Goal: Find specific page/section: Find specific page/section

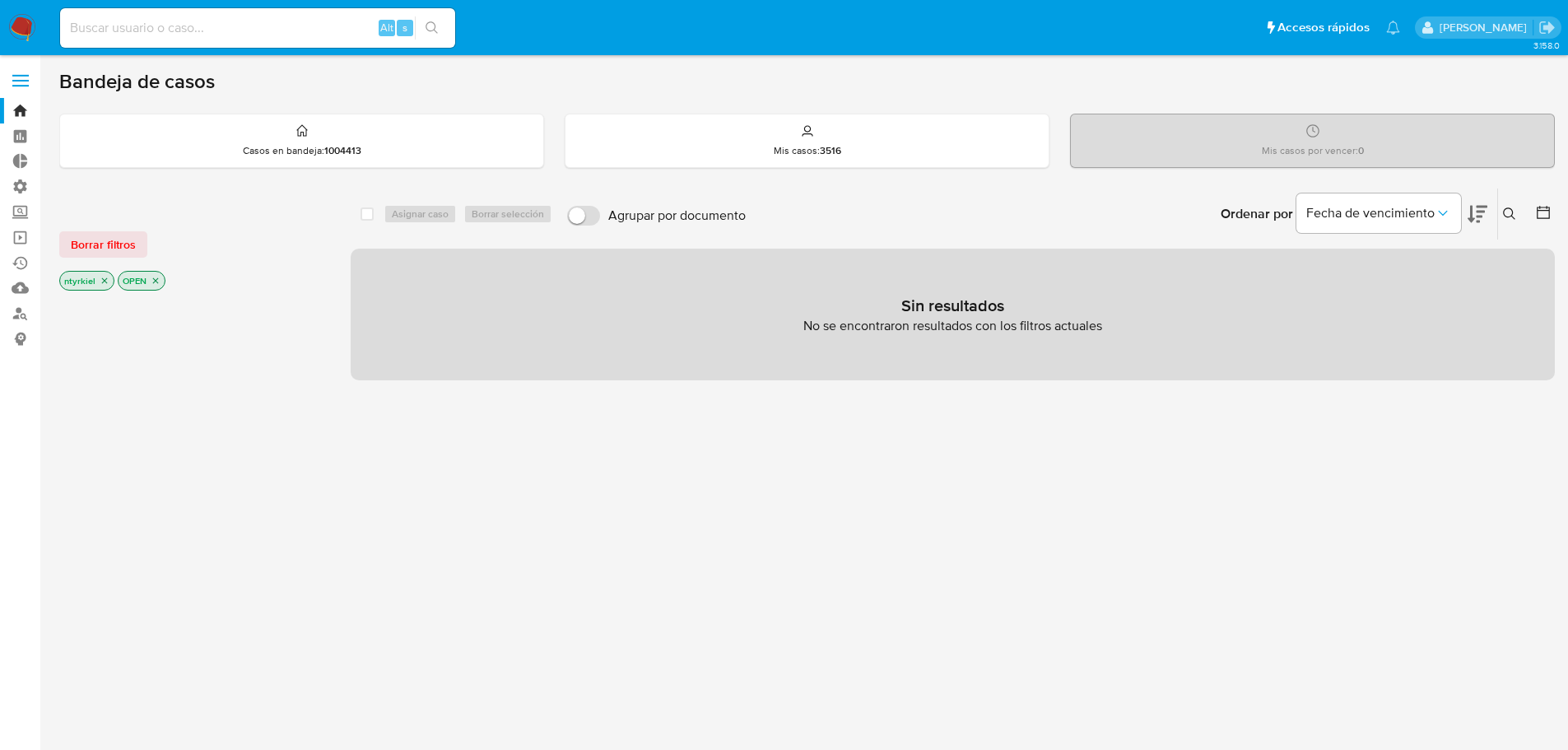
click at [17, 82] on label at bounding box center [20, 81] width 41 height 35
click at [0, 0] on input "checkbox" at bounding box center [0, 0] width 0 height 0
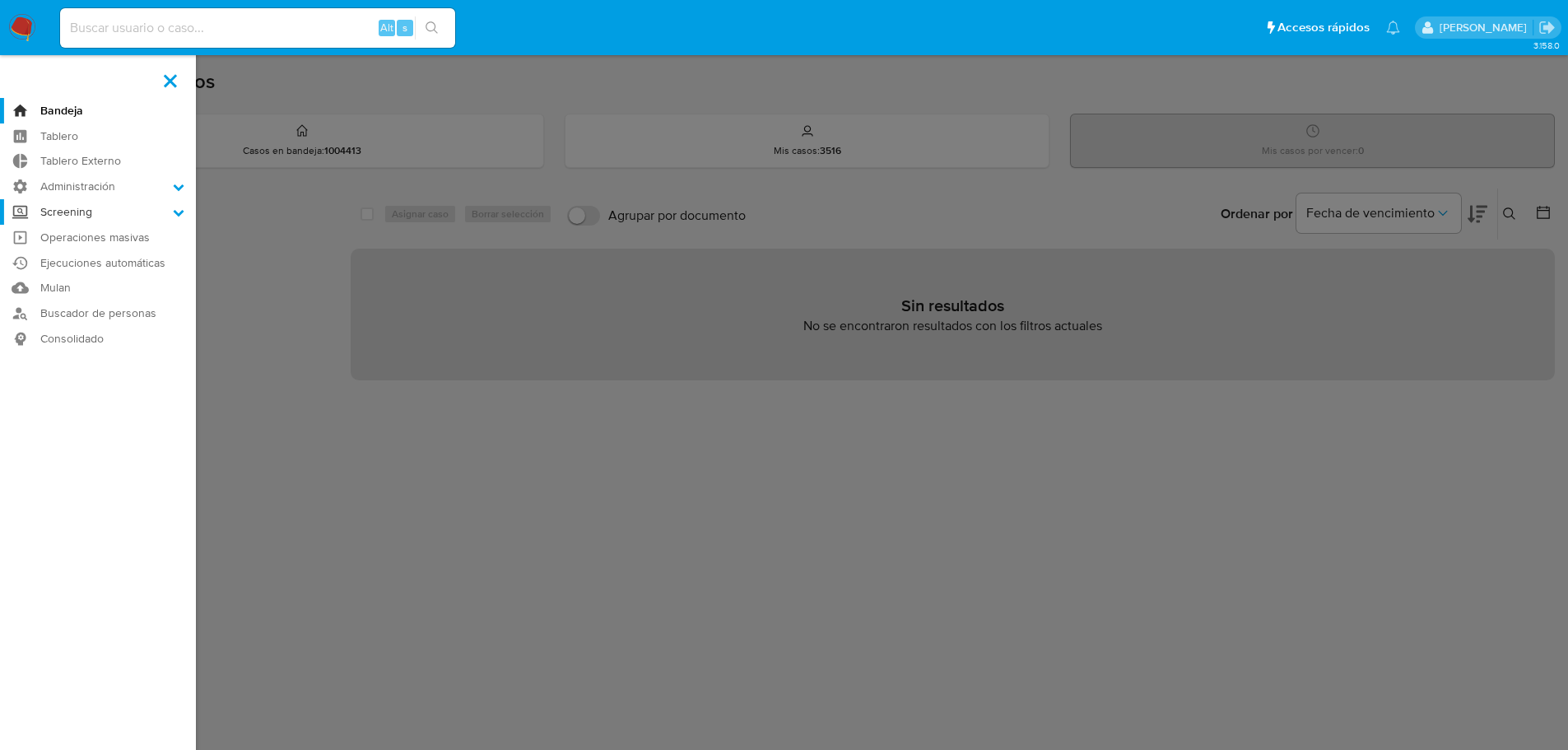
click at [82, 208] on label "Screening" at bounding box center [98, 212] width 196 height 26
click at [0, 0] on input "Screening" at bounding box center [0, 0] width 0 height 0
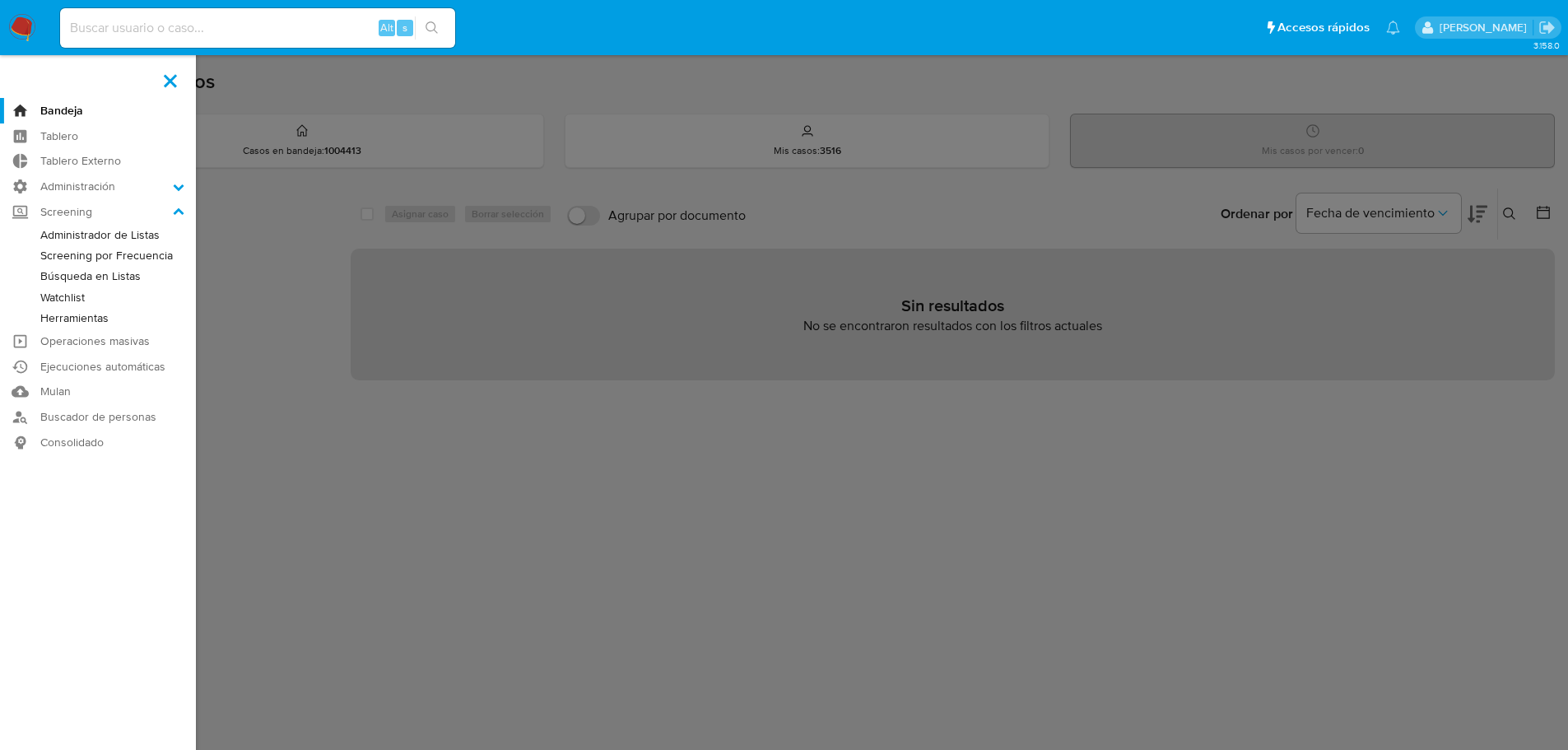
click at [99, 244] on link "Administrador de Listas" at bounding box center [98, 234] width 196 height 20
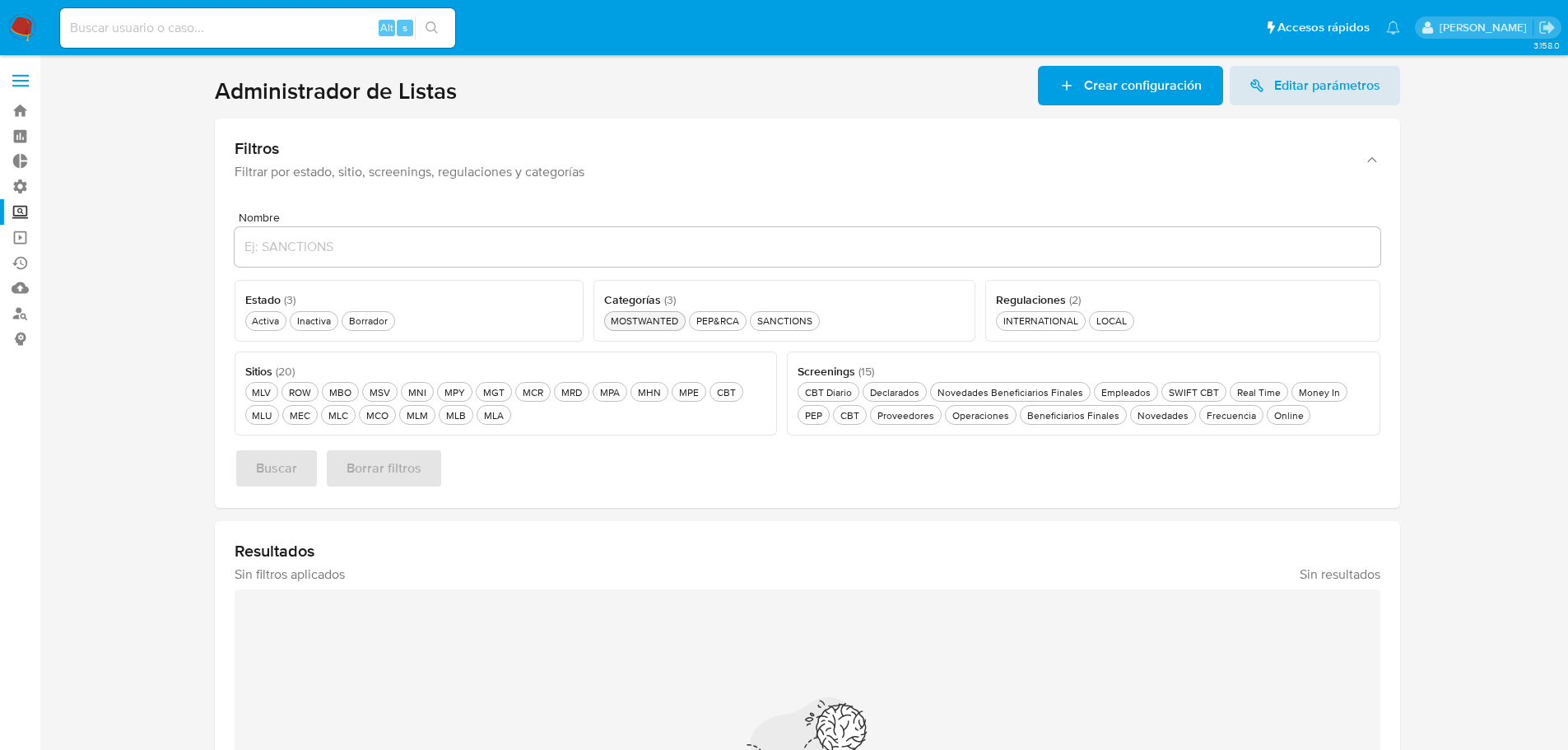
click at [629, 321] on div "MOSTWANTED MOSTWANTED" at bounding box center [644, 320] width 74 height 14
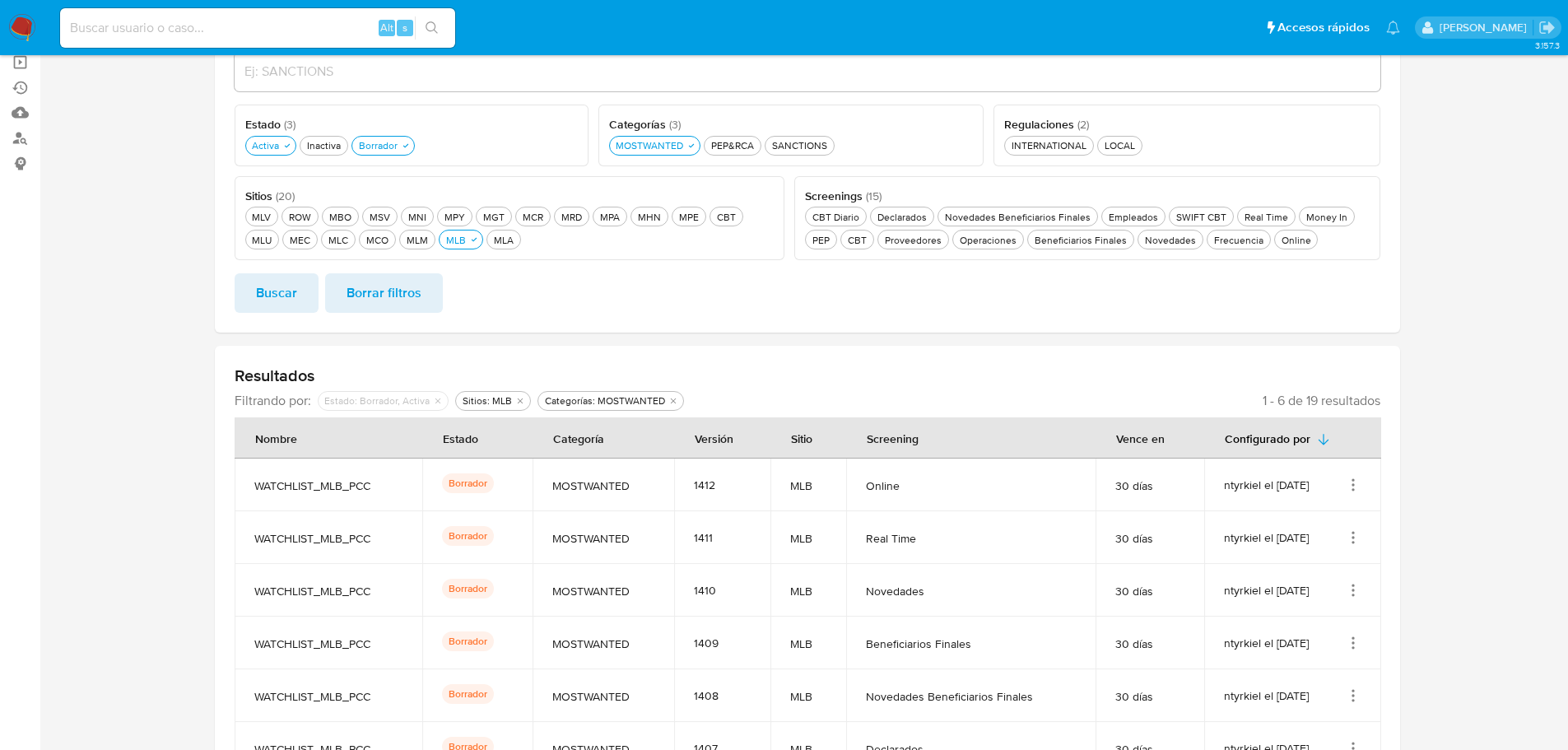
scroll to position [82, 0]
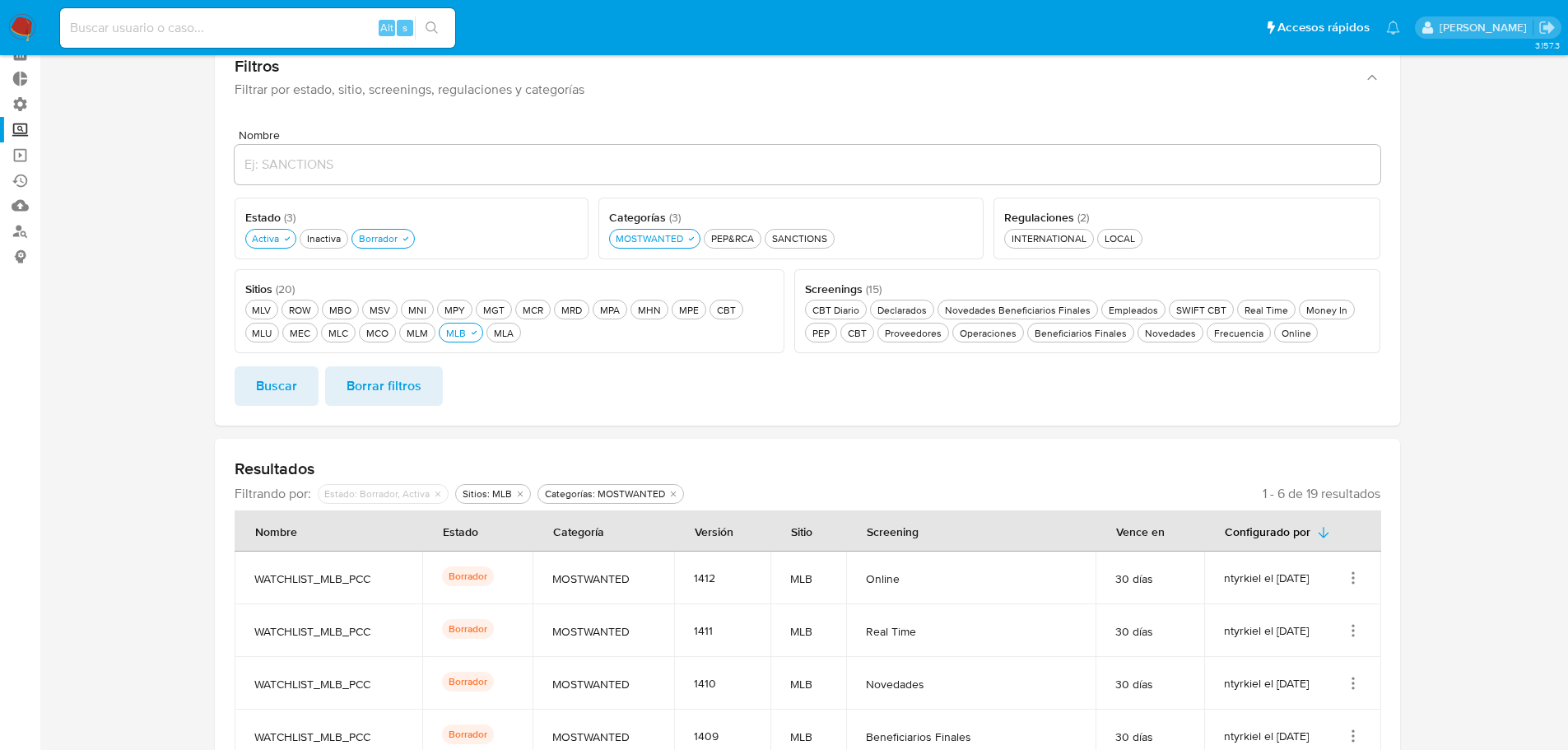
click at [269, 384] on span "Buscar" at bounding box center [277, 386] width 41 height 37
click at [378, 234] on div "Borrador Borrador" at bounding box center [377, 238] width 45 height 14
click at [283, 382] on span "Buscar" at bounding box center [277, 386] width 41 height 37
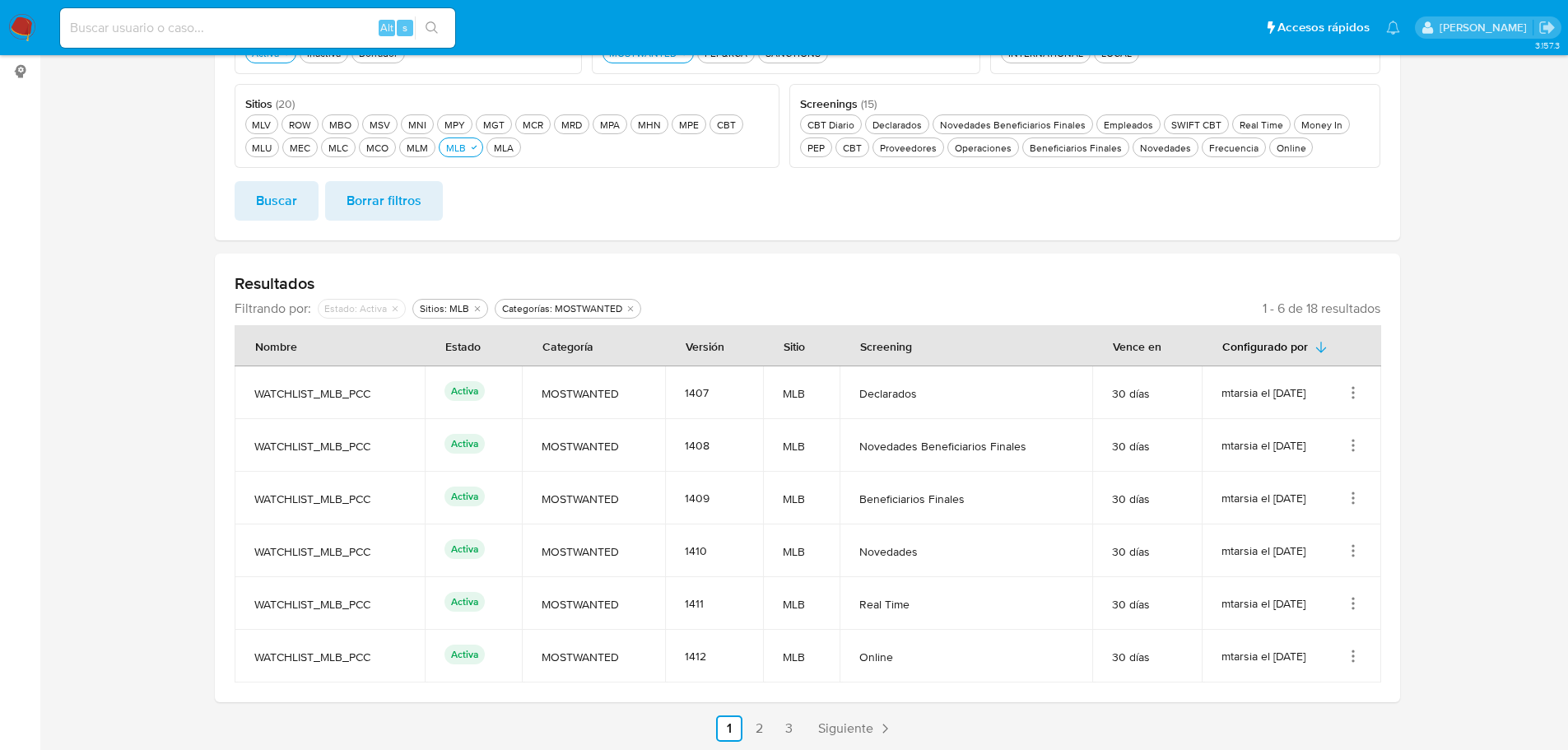
scroll to position [270, 0]
click at [866, 724] on span "Siguiente" at bounding box center [845, 726] width 55 height 13
click at [866, 724] on span "Siguiente" at bounding box center [890, 726] width 55 height 13
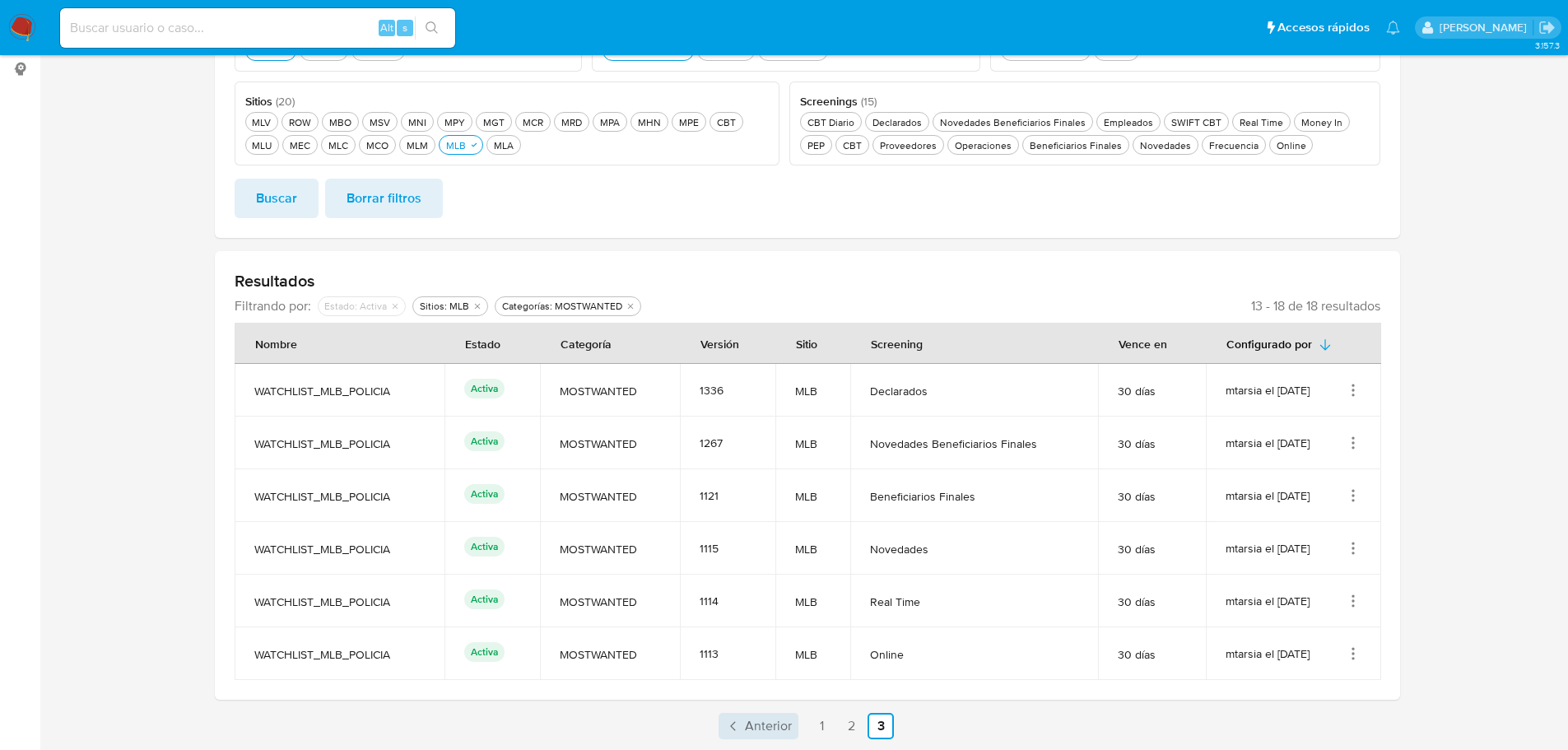
click at [757, 723] on span "Anterior" at bounding box center [768, 726] width 47 height 13
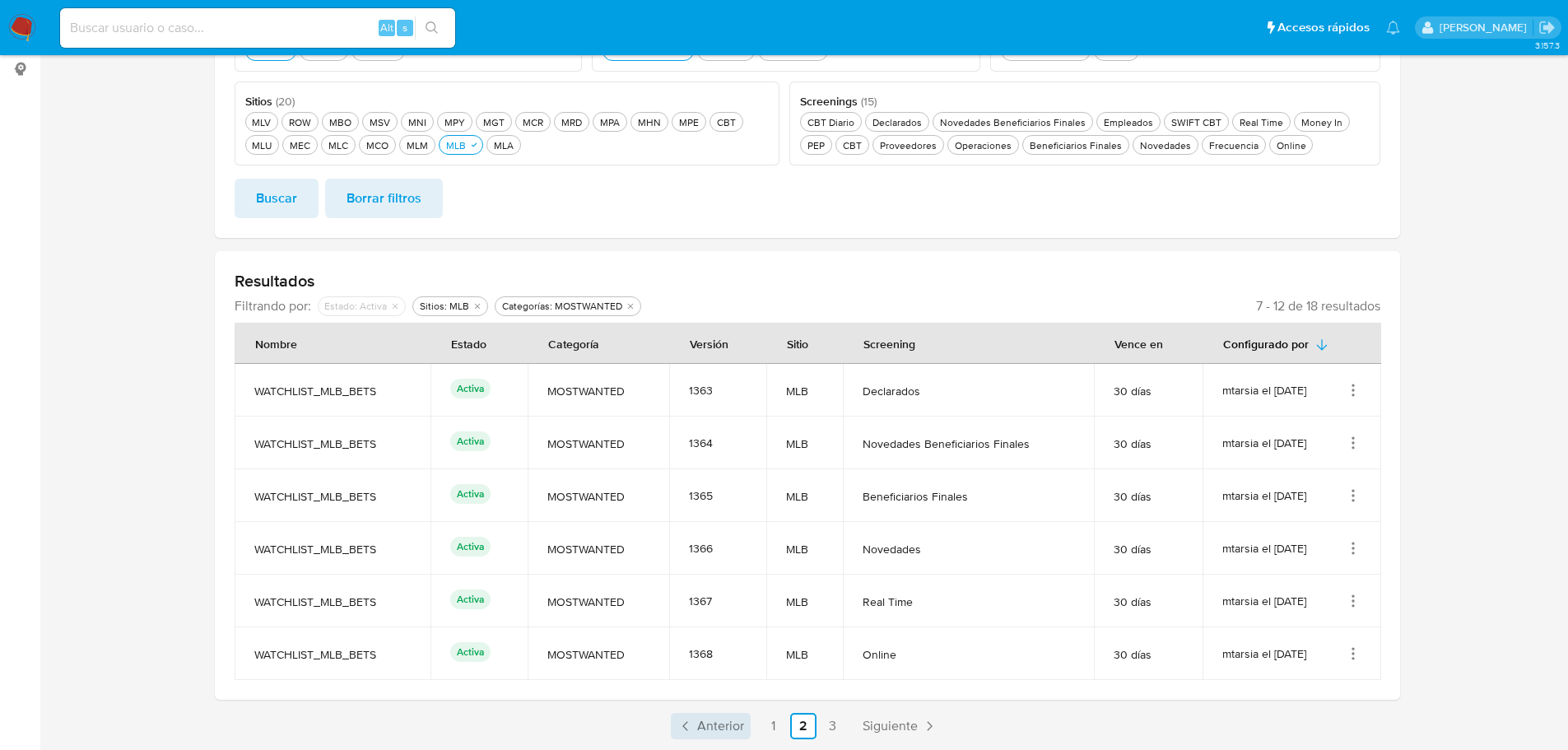
click at [757, 723] on ul "Anterior 1 2 3 Siguiente" at bounding box center [808, 725] width 1185 height 27
click at [770, 727] on link "1" at bounding box center [774, 725] width 27 height 27
click at [862, 729] on span "Siguiente" at bounding box center [845, 726] width 55 height 13
click at [863, 727] on span "Siguiente" at bounding box center [890, 726] width 55 height 13
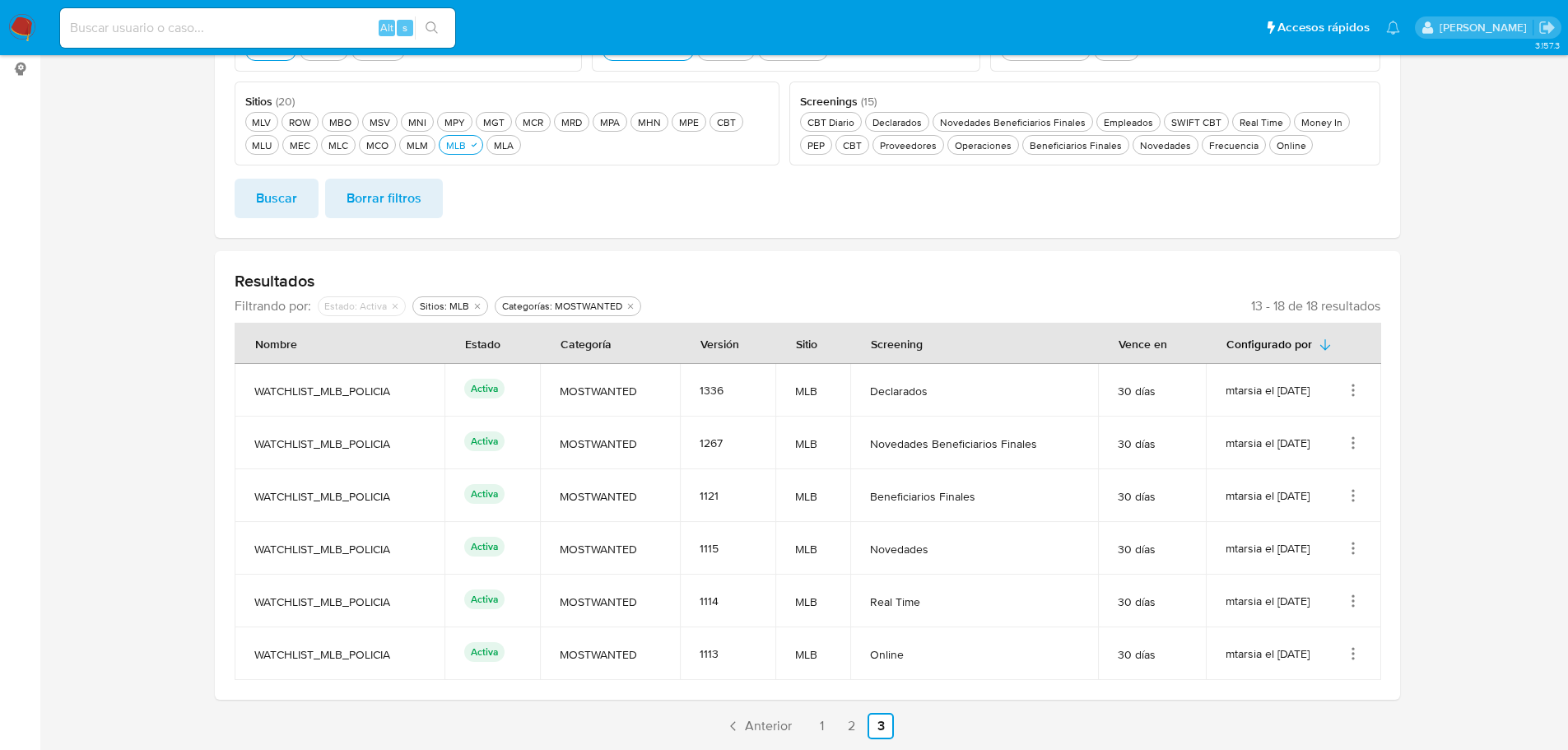
click at [853, 721] on link "2" at bounding box center [851, 725] width 27 height 27
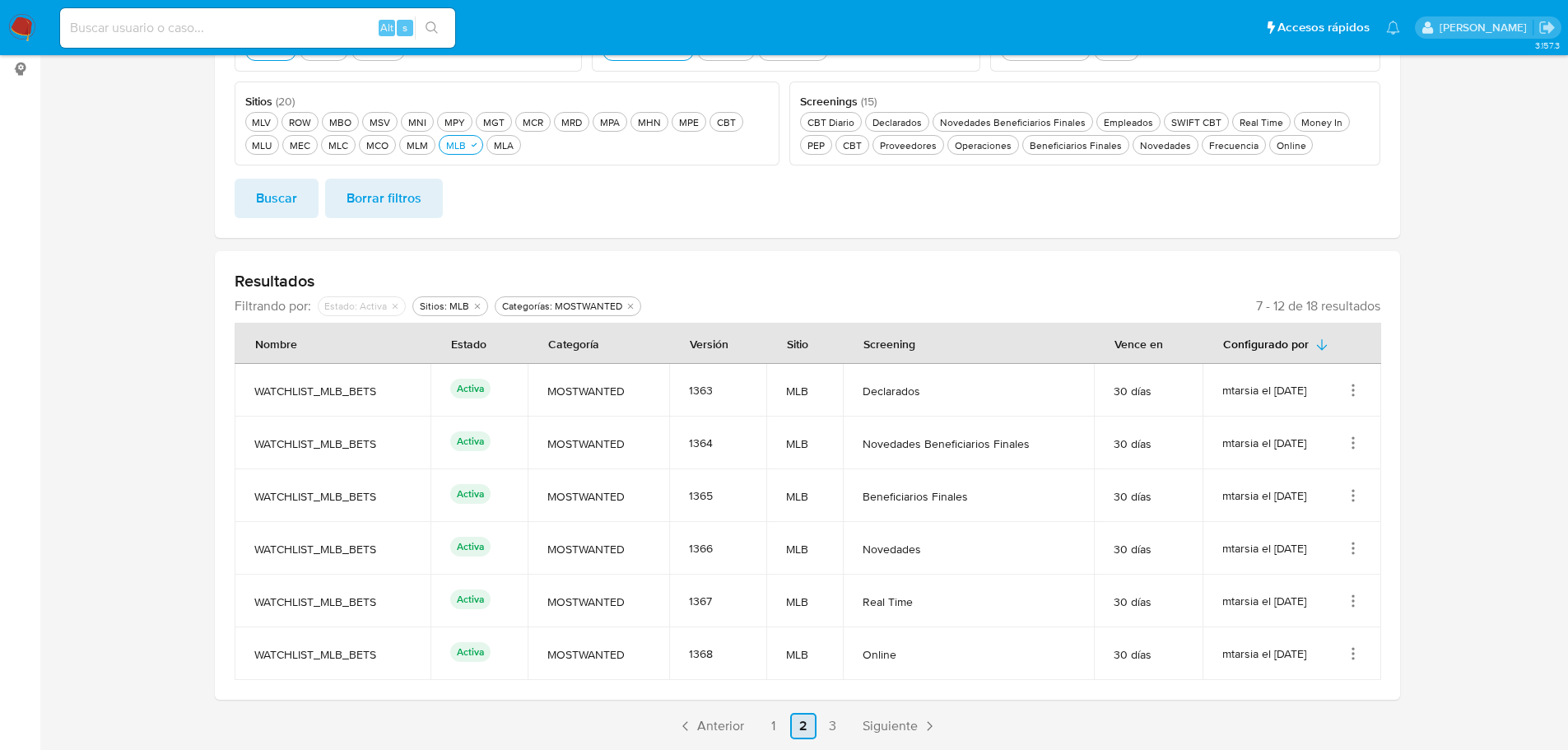
click at [772, 727] on link "1" at bounding box center [774, 725] width 27 height 27
click at [143, 471] on section at bounding box center [807, 267] width 1496 height 943
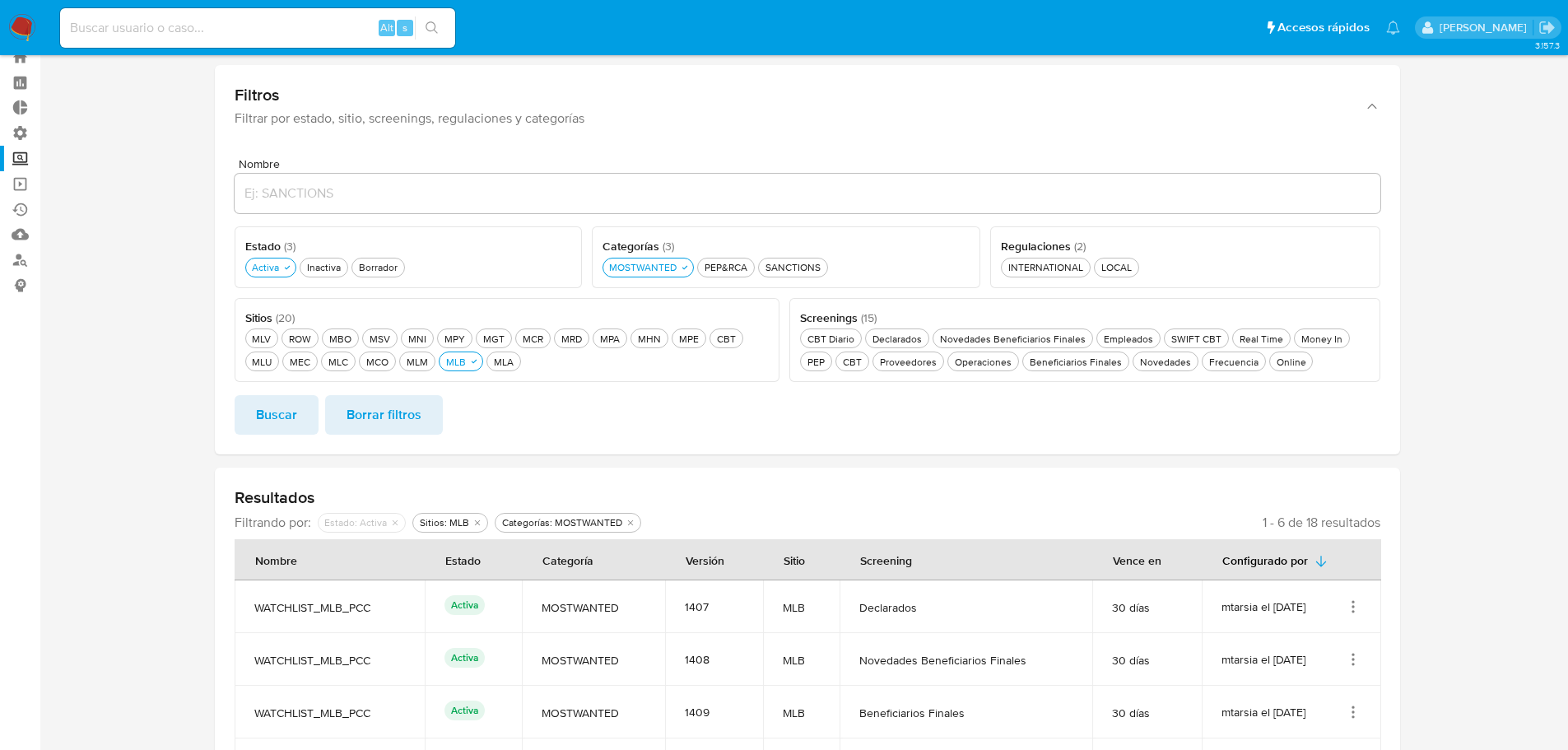
scroll to position [82, 0]
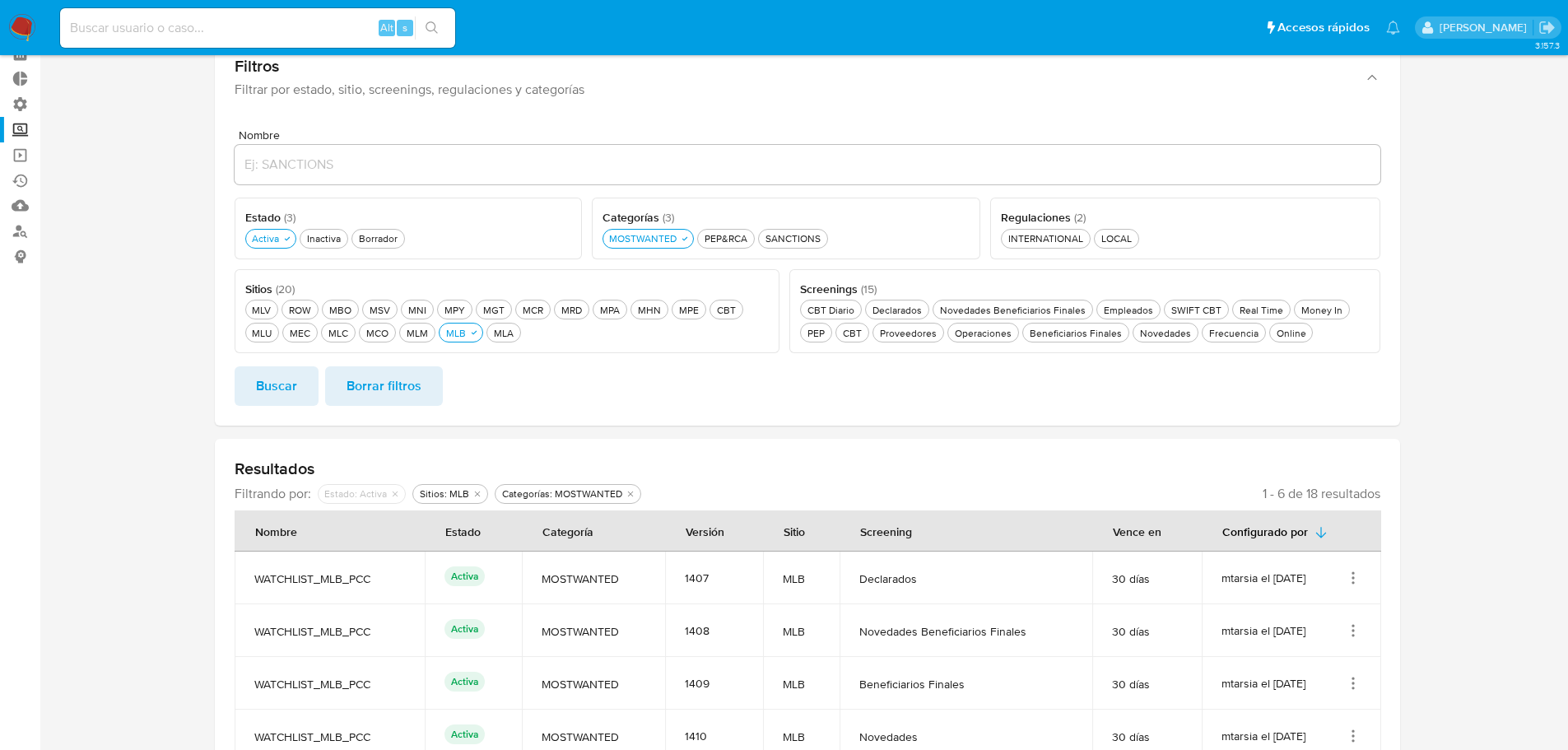
drag, startPoint x: 378, startPoint y: 581, endPoint x: 257, endPoint y: 583, distance: 121.0
click at [257, 583] on span "WATCHLIST_MLB_PCC" at bounding box center [330, 579] width 150 height 15
click at [267, 582] on span "WATCHLIST_MLB_PCC" at bounding box center [330, 579] width 150 height 15
